Goal: Transaction & Acquisition: Purchase product/service

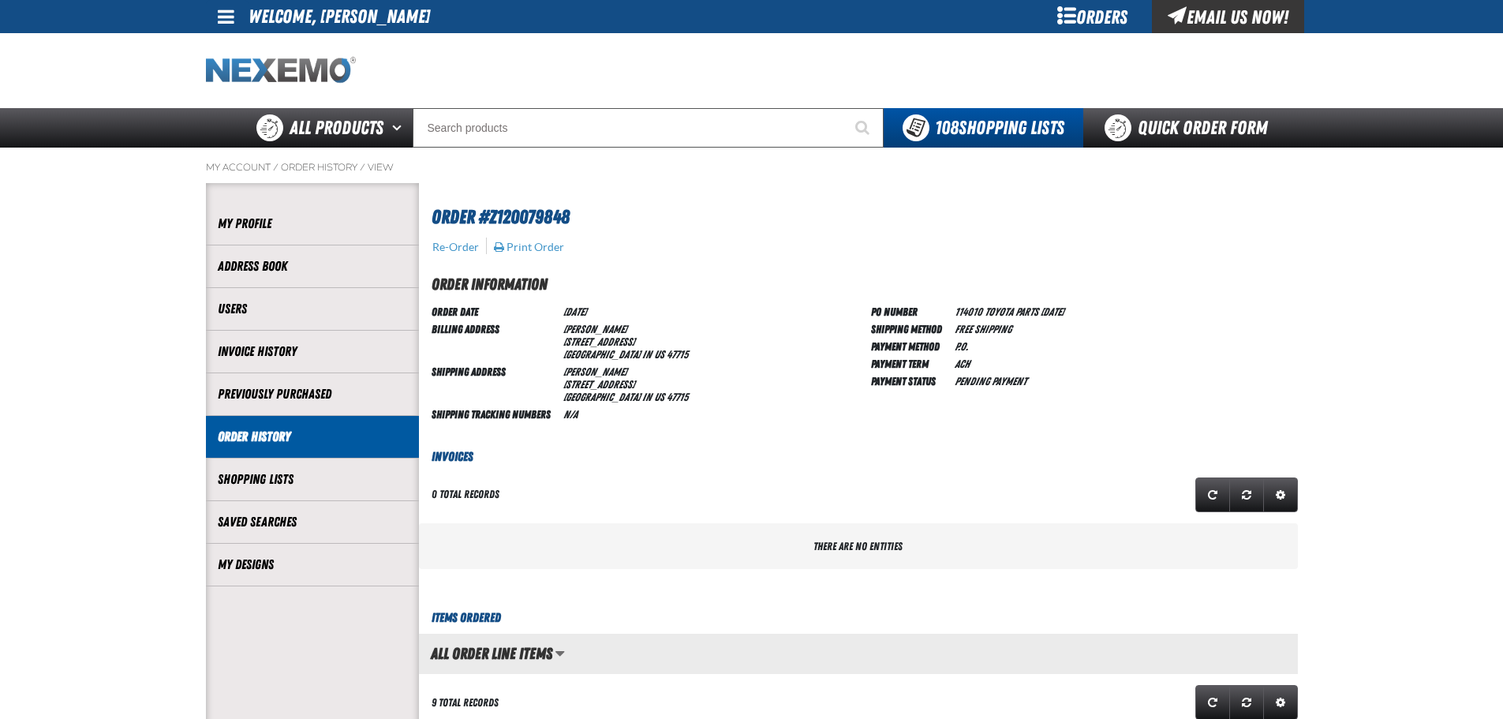
scroll to position [1, 1]
click at [326, 73] on img "Home" at bounding box center [281, 71] width 150 height 28
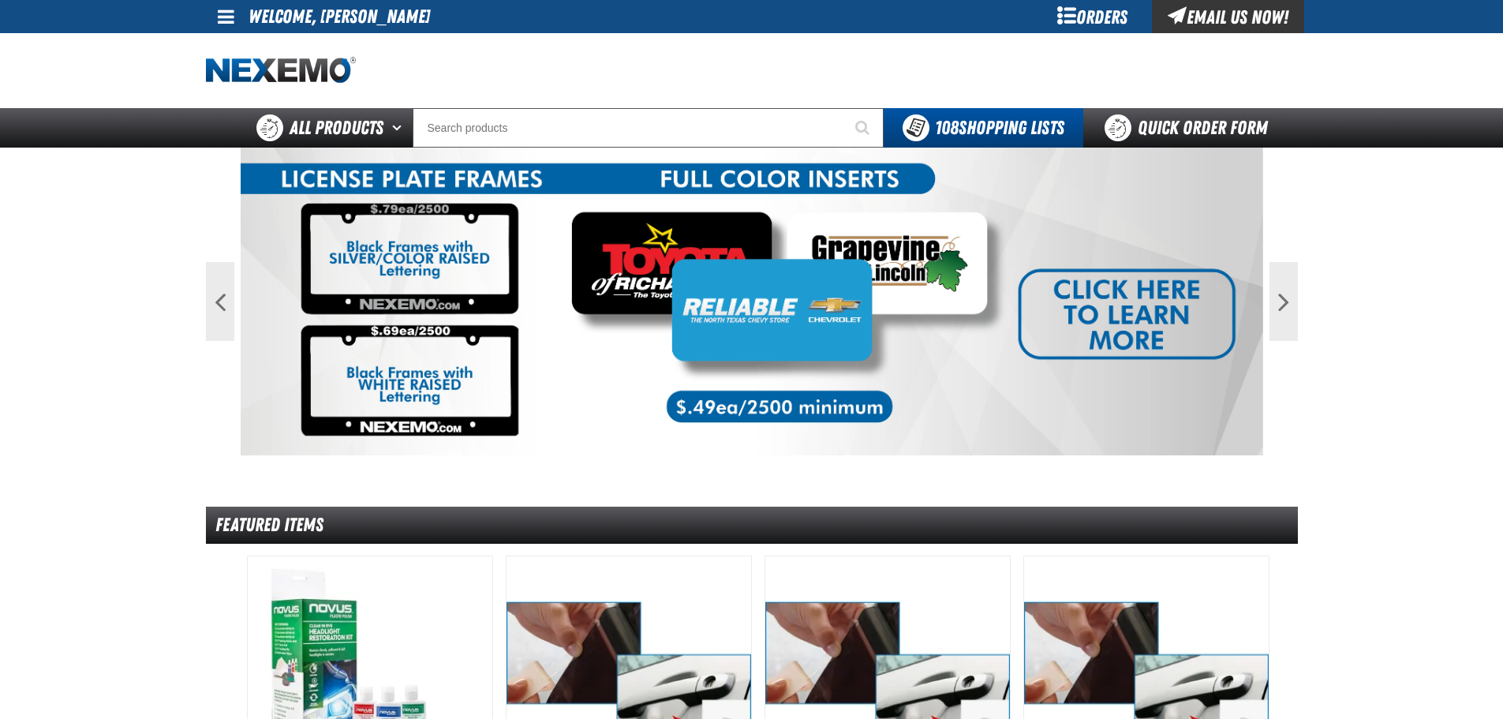
click at [1111, 22] on div "Orders" at bounding box center [1093, 16] width 118 height 33
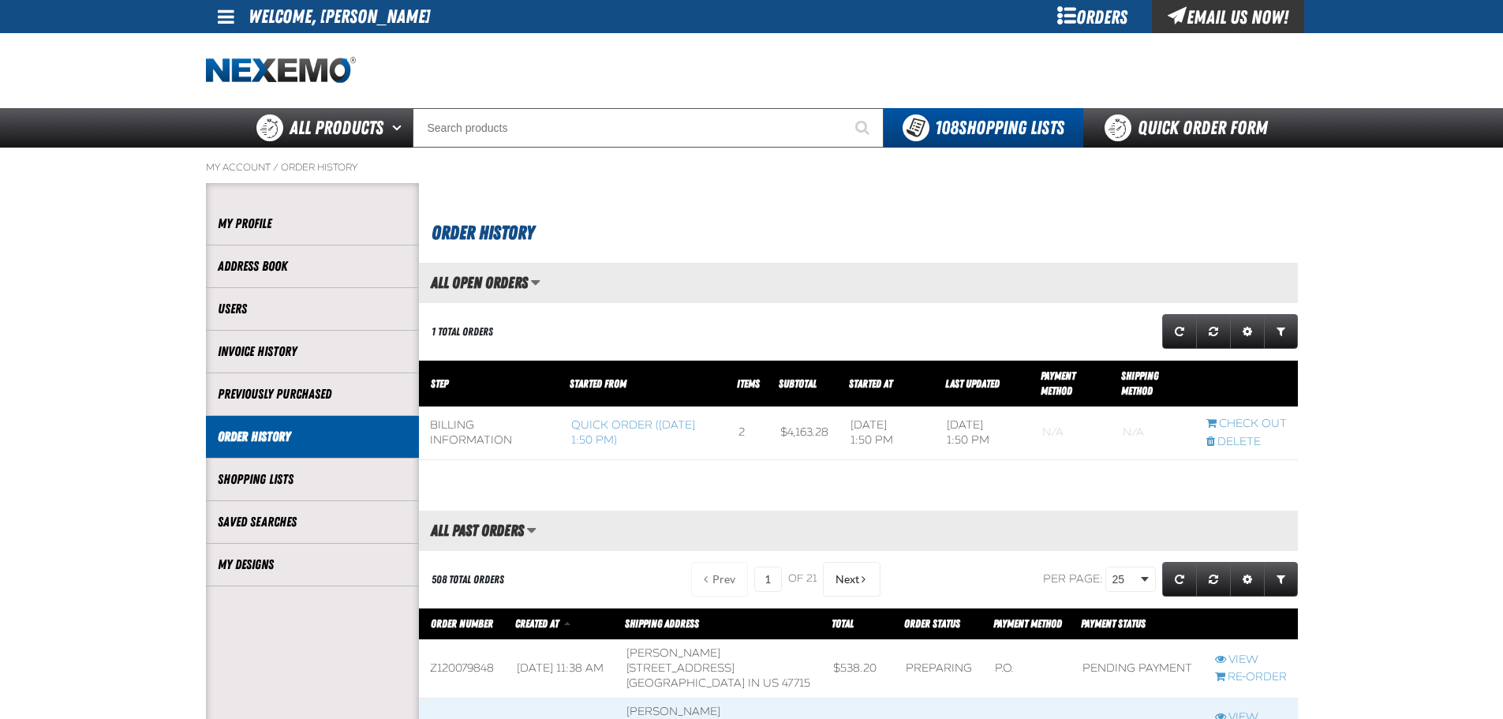
scroll to position [1, 1]
click at [1191, 121] on link "Quick Order Form" at bounding box center [1190, 127] width 214 height 39
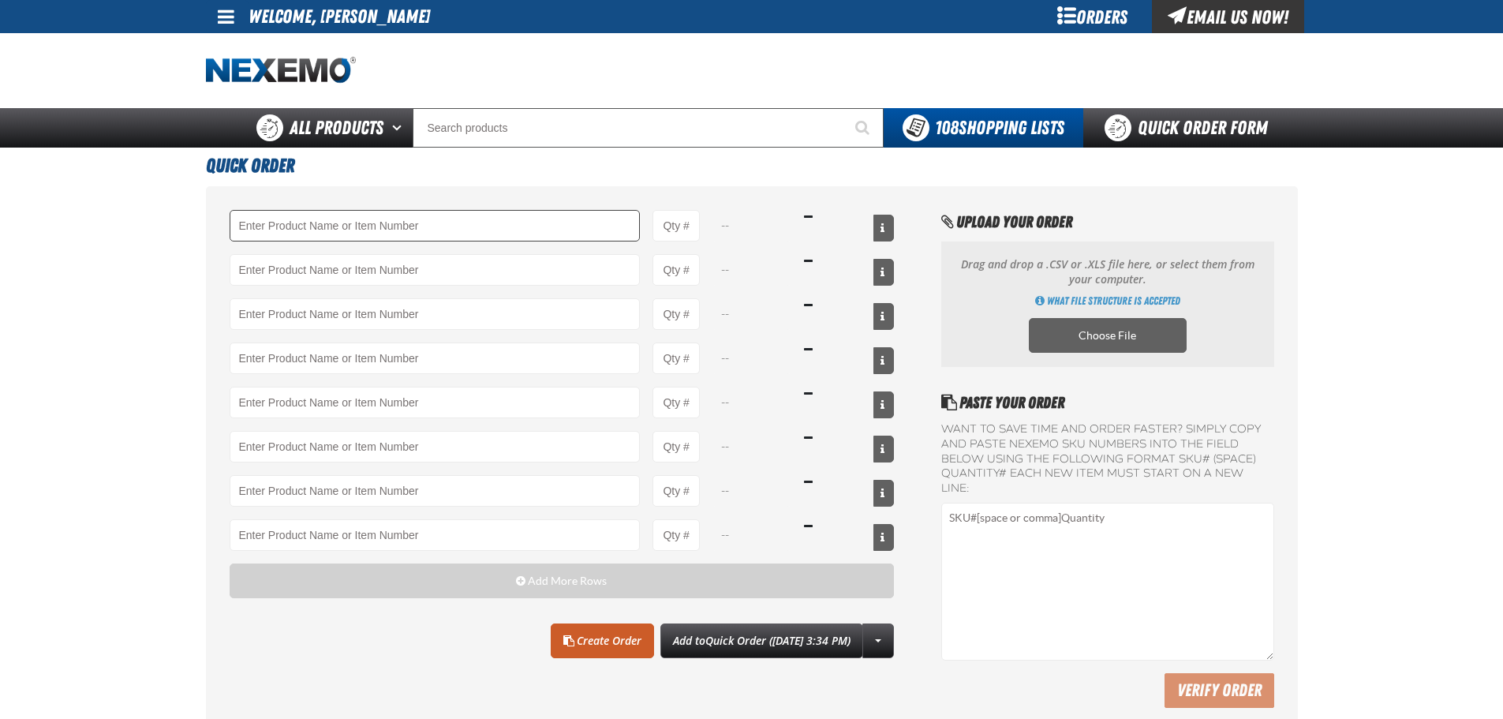
click at [290, 227] on input "Product" at bounding box center [435, 226] width 411 height 32
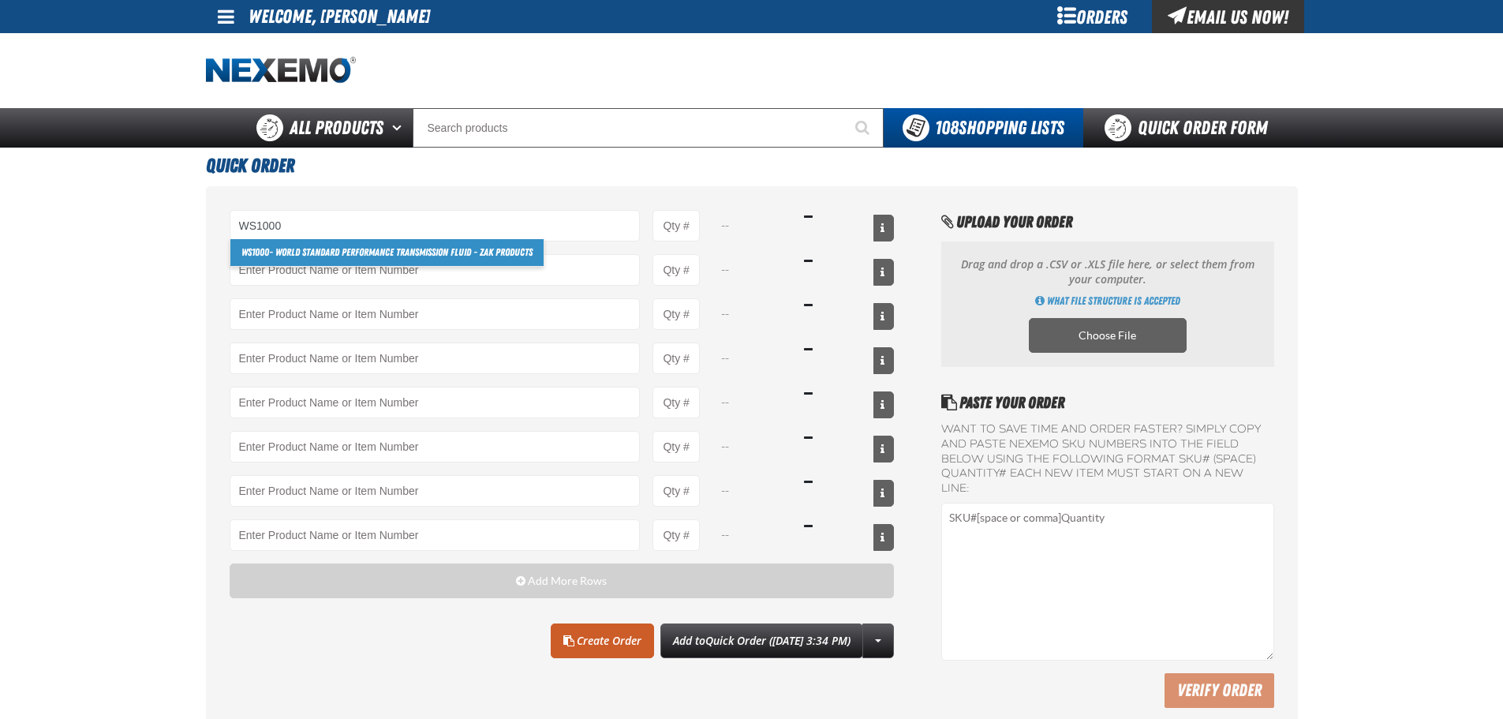
click at [327, 256] on link "WS1000 - World Standard Performance Transmission Fluid - ZAK Products" at bounding box center [386, 252] width 313 height 27
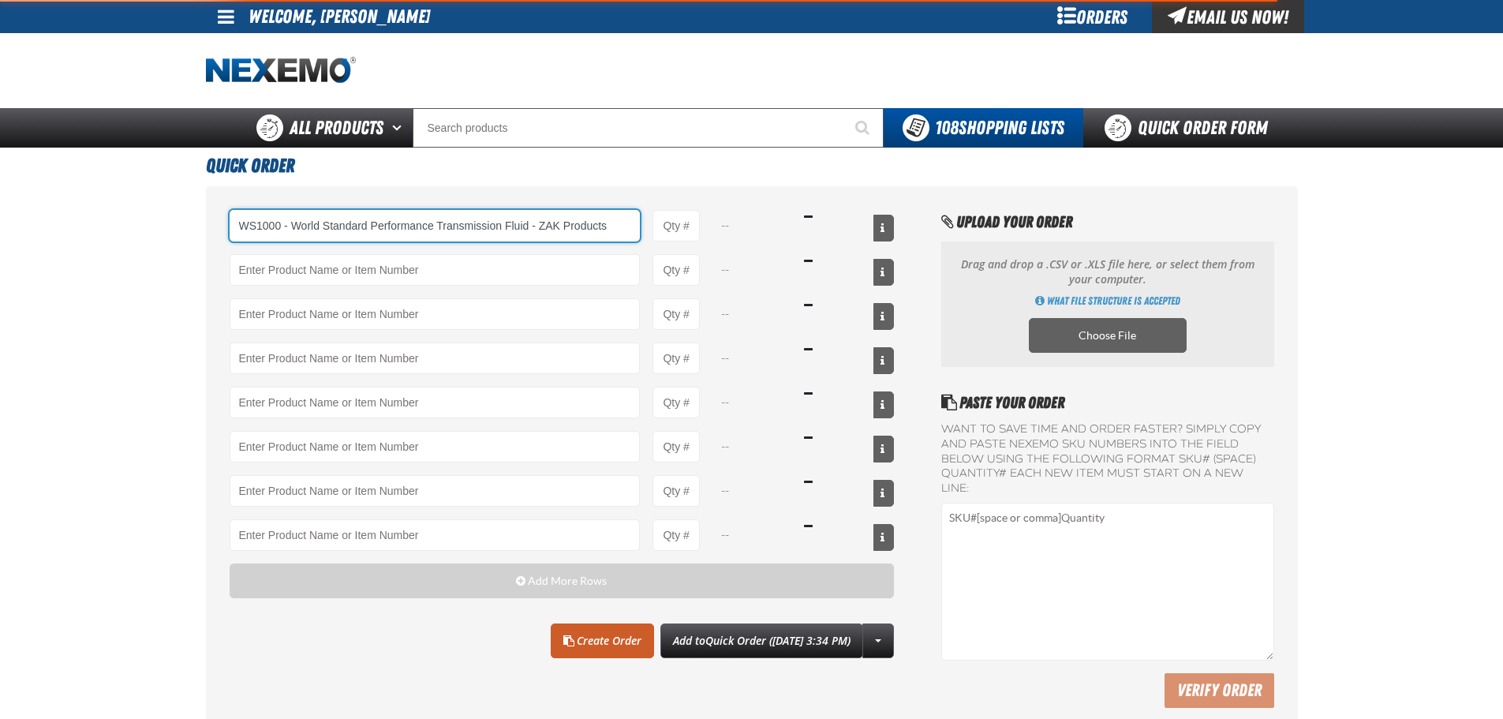
type input "WS1000 - World Standard Performance Transmission Fluid - ZAK Products"
type input "1"
select select "bottle"
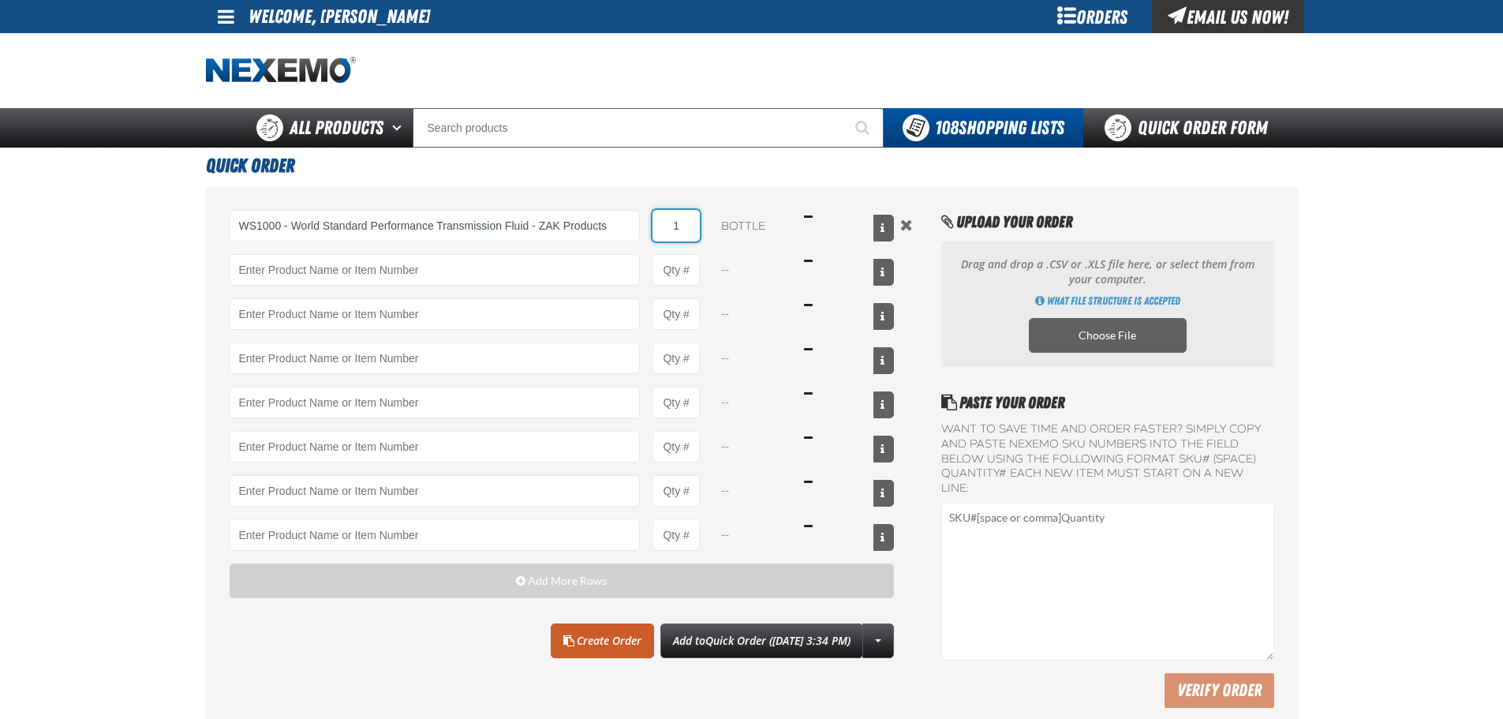
click at [683, 224] on input "1" at bounding box center [675, 226] width 47 height 32
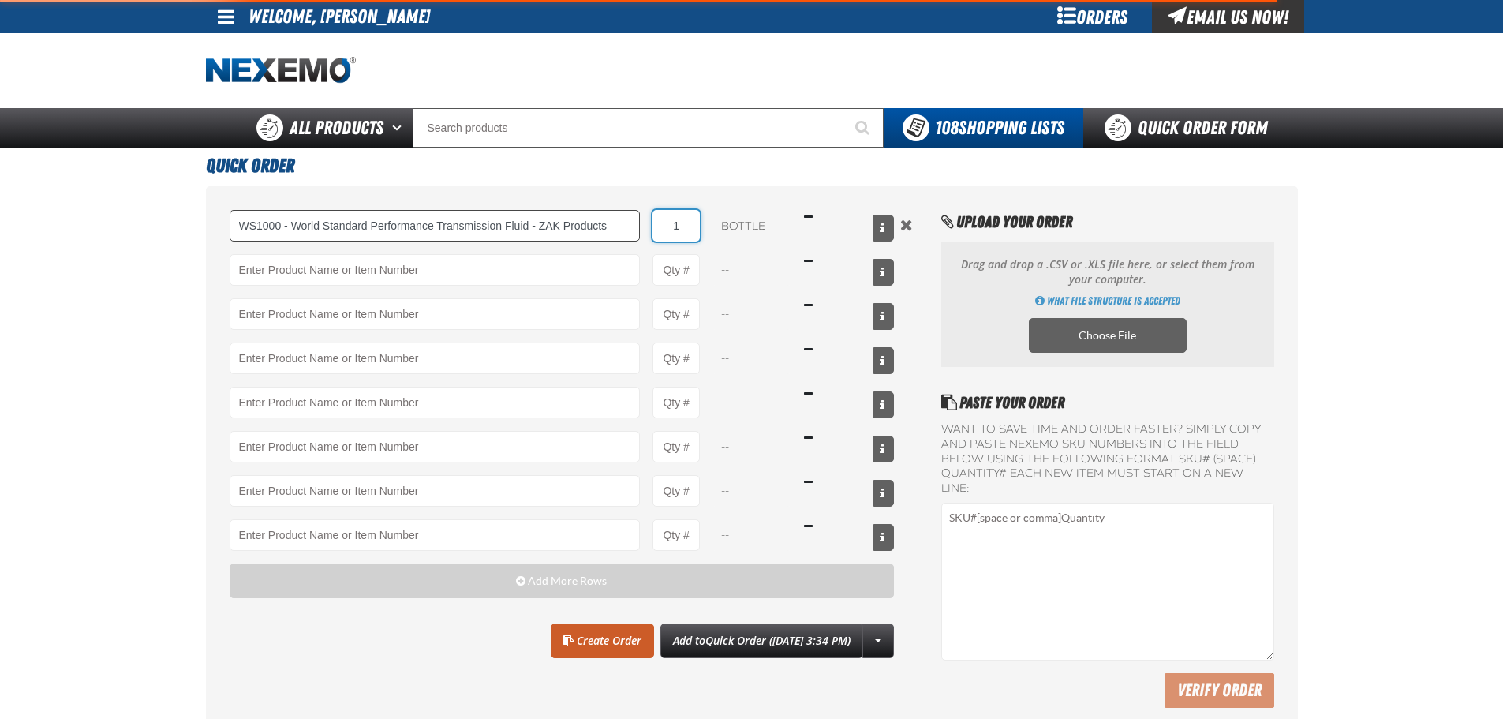
type input "WS1000 - World Standard Performance Transmission Fluid - ZAK Products"
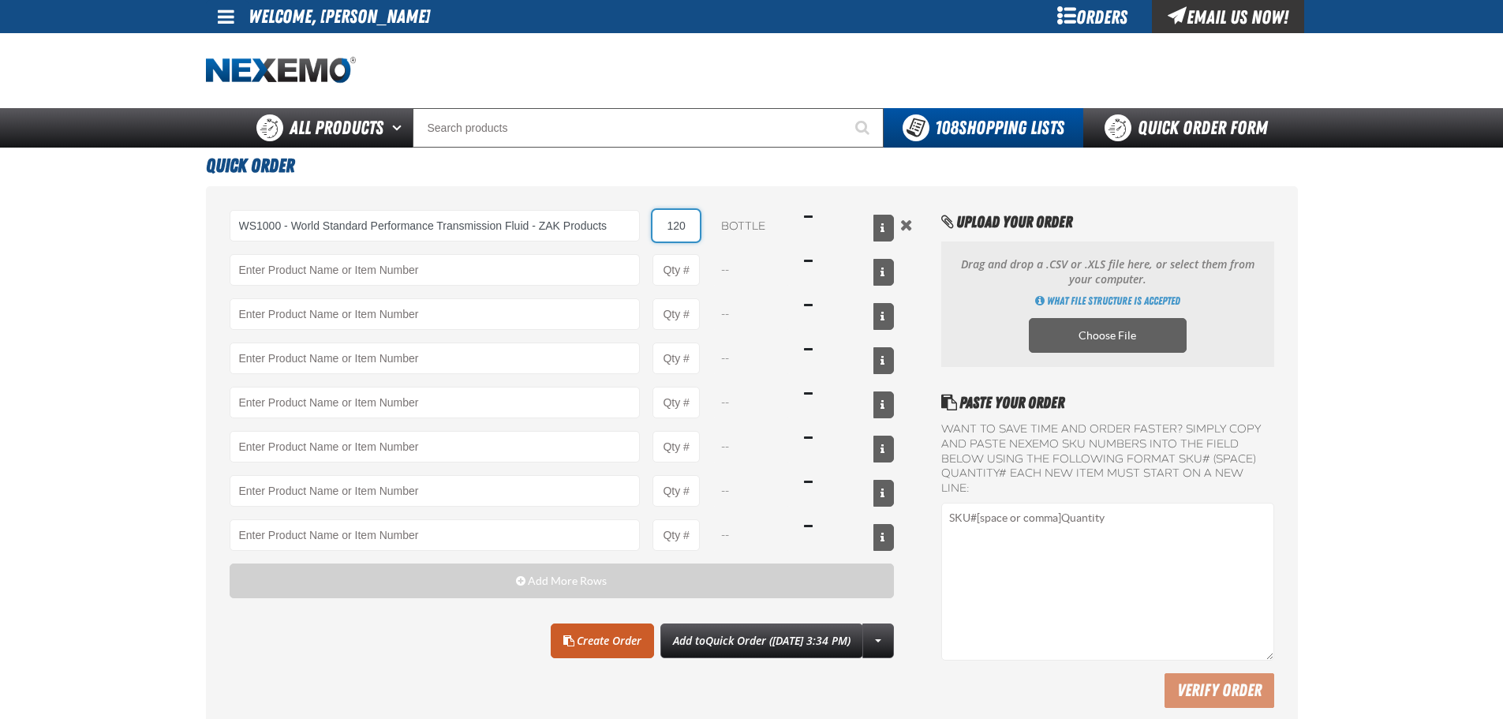
type input "120"
click at [660, 170] on h1 "Quick Order" at bounding box center [752, 164] width 1092 height 32
click at [593, 647] on link "Create Order" at bounding box center [602, 640] width 103 height 35
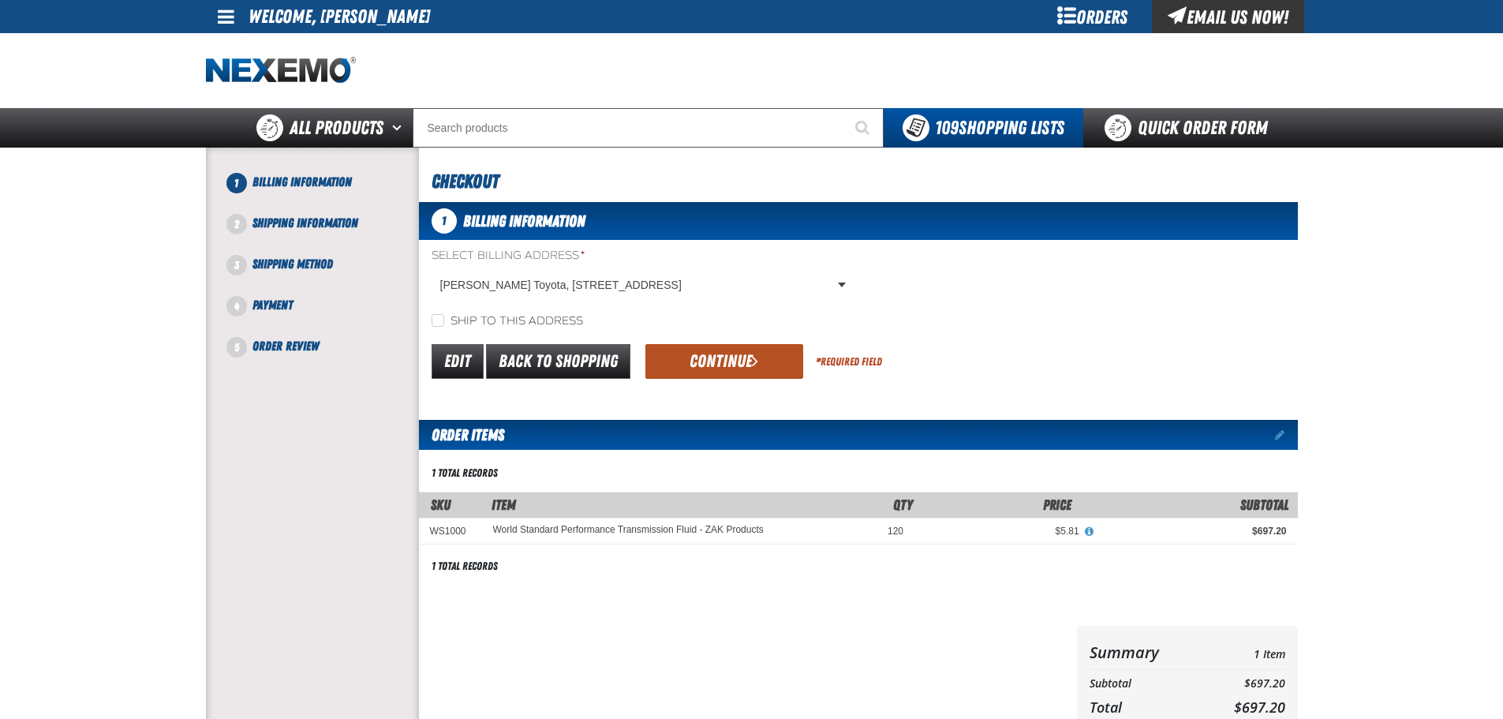
click at [715, 360] on button "Continue" at bounding box center [724, 361] width 158 height 35
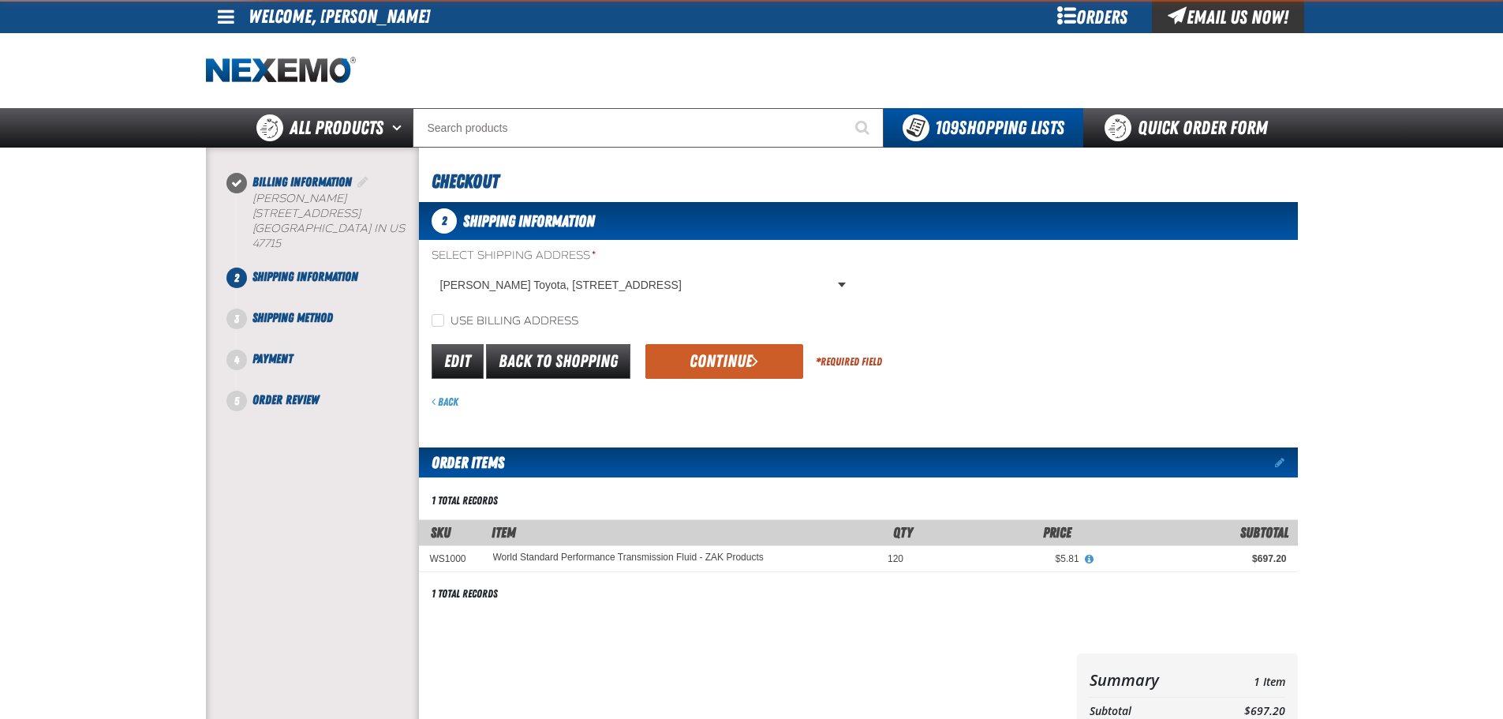
click at [715, 360] on button "Continue" at bounding box center [724, 361] width 158 height 35
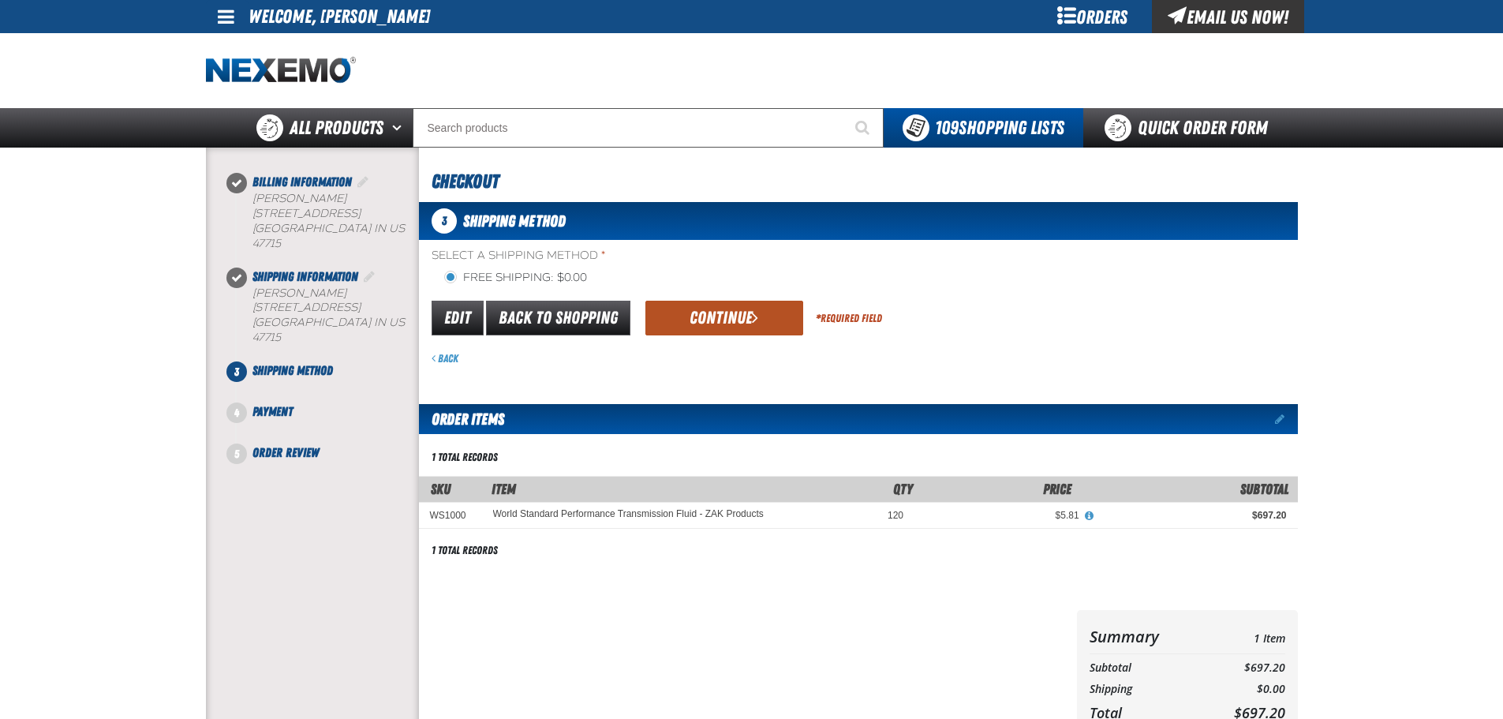
click at [718, 322] on button "Continue" at bounding box center [724, 318] width 158 height 35
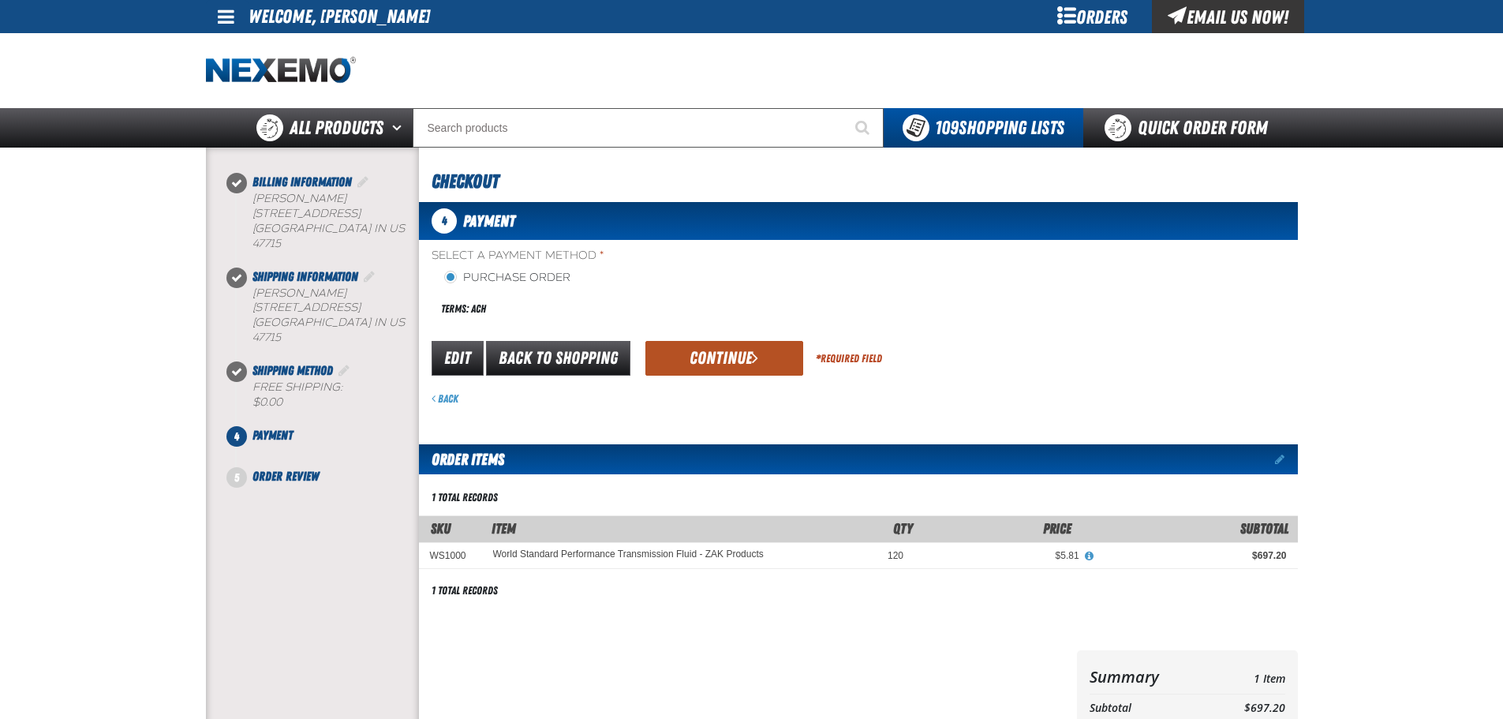
click at [723, 368] on button "Continue" at bounding box center [724, 358] width 158 height 35
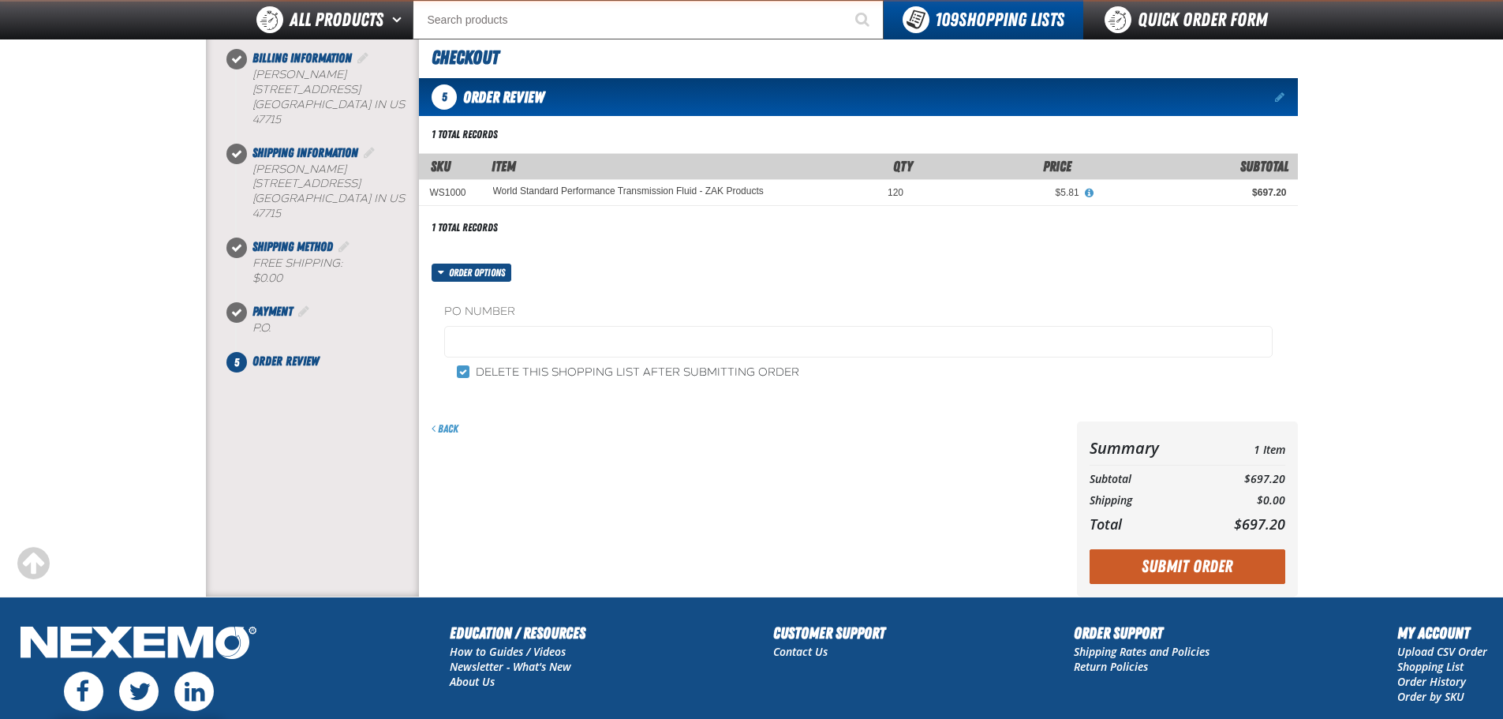
scroll to position [264, 0]
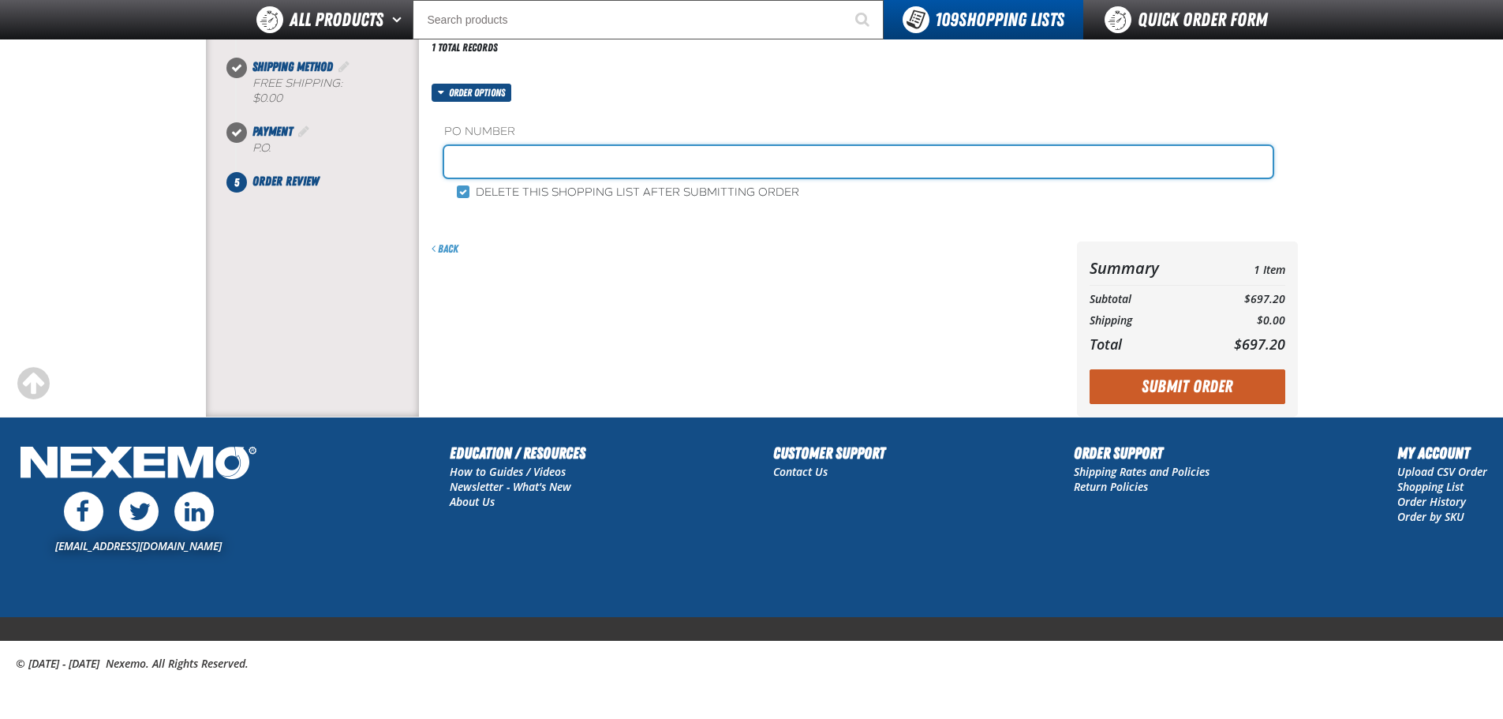
click at [562, 162] on input "text" at bounding box center [858, 162] width 828 height 32
type input "114010 TOYOTA PARTS [DATE]"
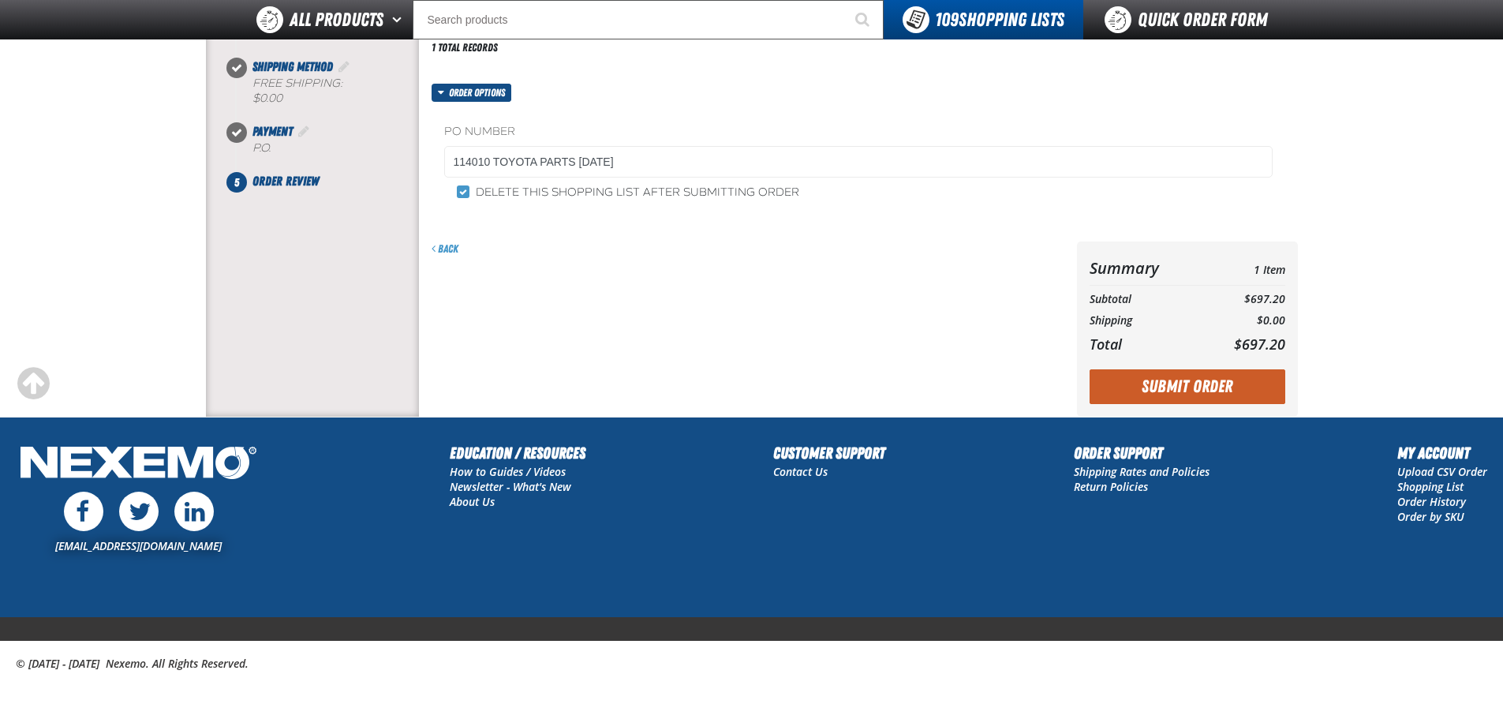
click at [669, 250] on div "Back" at bounding box center [748, 248] width 633 height 15
click at [1150, 388] on button "Submit Order" at bounding box center [1188, 386] width 196 height 35
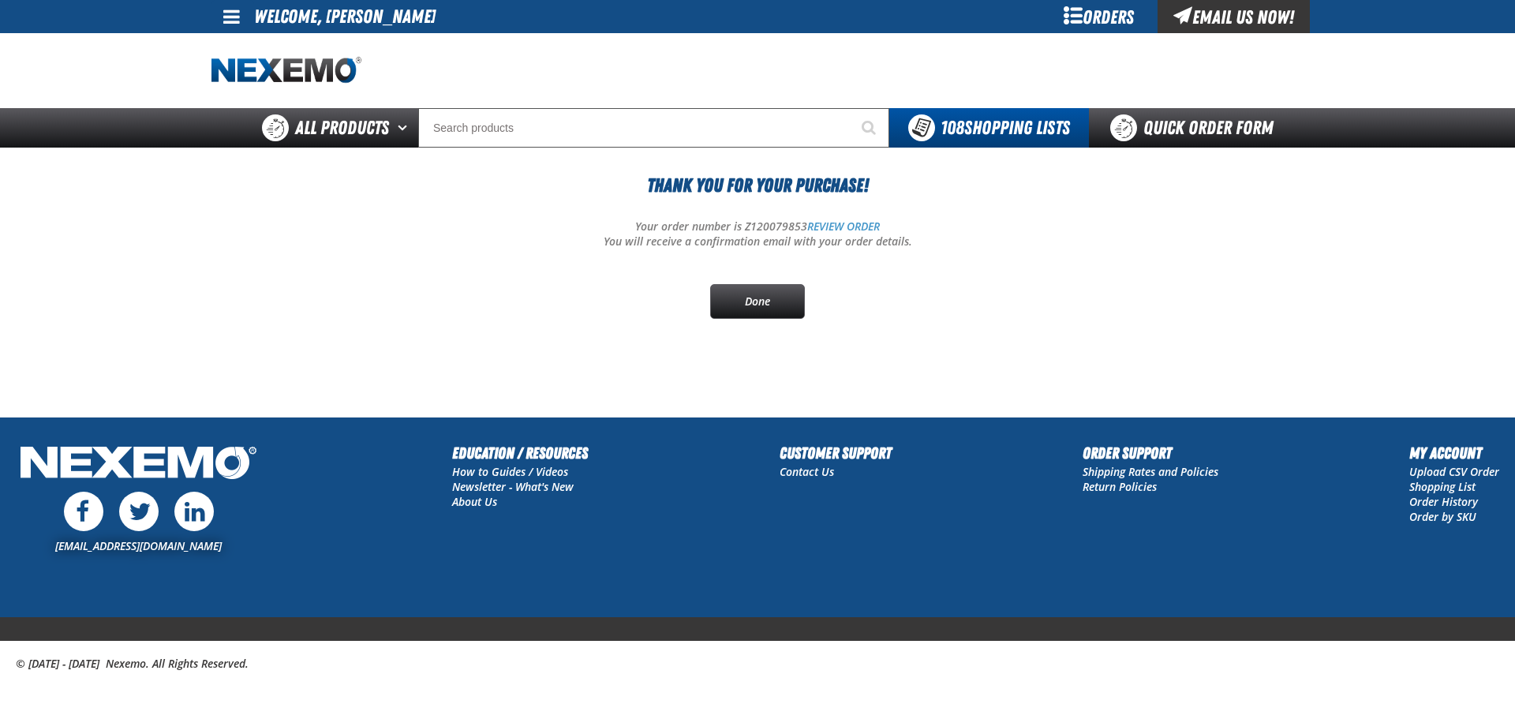
click at [157, 255] on main "Thank You For Your Purchase! Your order number is Z120079853 REVIEW ORDER You w…" at bounding box center [757, 282] width 1515 height 269
click at [838, 226] on link "REVIEW ORDER" at bounding box center [843, 226] width 73 height 15
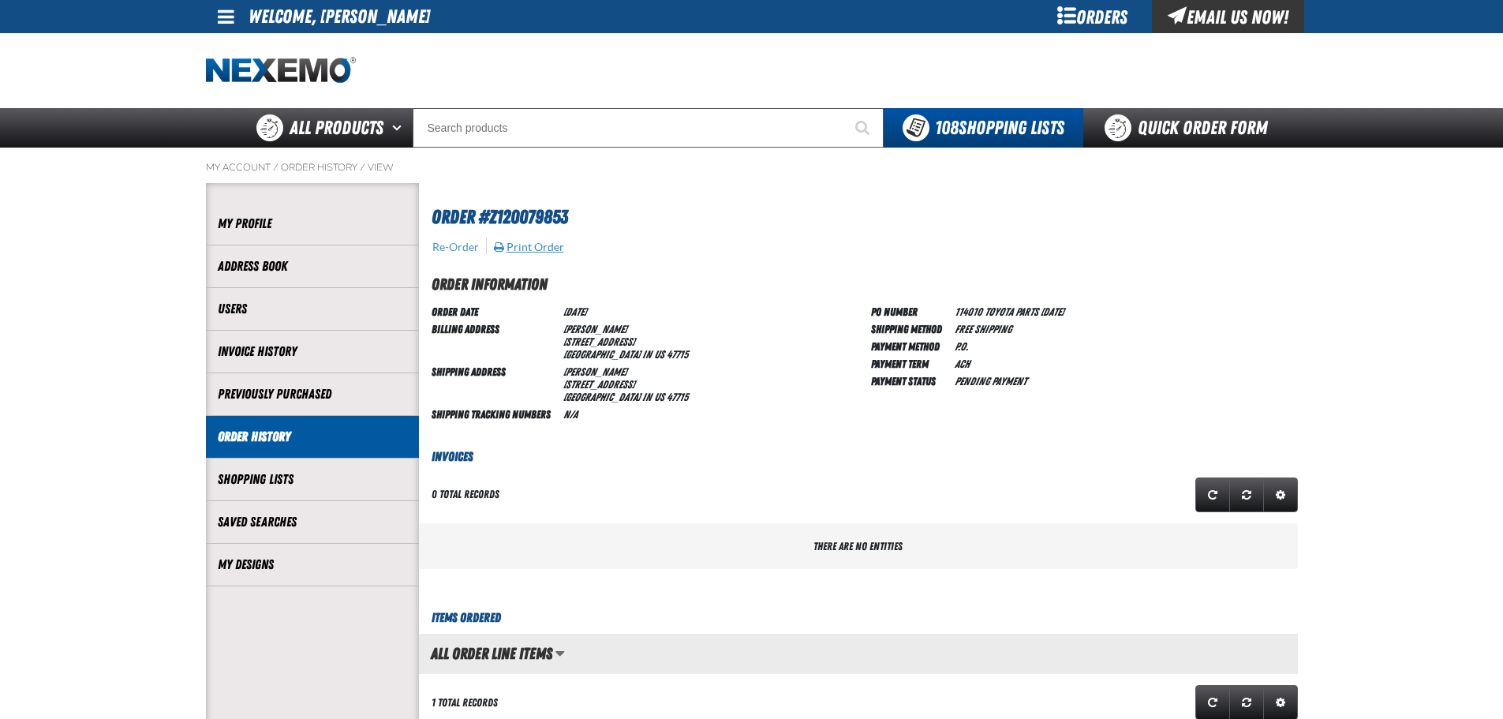
click at [552, 245] on button "Print Order" at bounding box center [529, 247] width 72 height 14
click at [735, 397] on div "Order Date 10/15/2025 Billing Address Kenny Kent Toyota 5600 Division Street EV…" at bounding box center [645, 362] width 427 height 120
